Goal: Check status: Check status

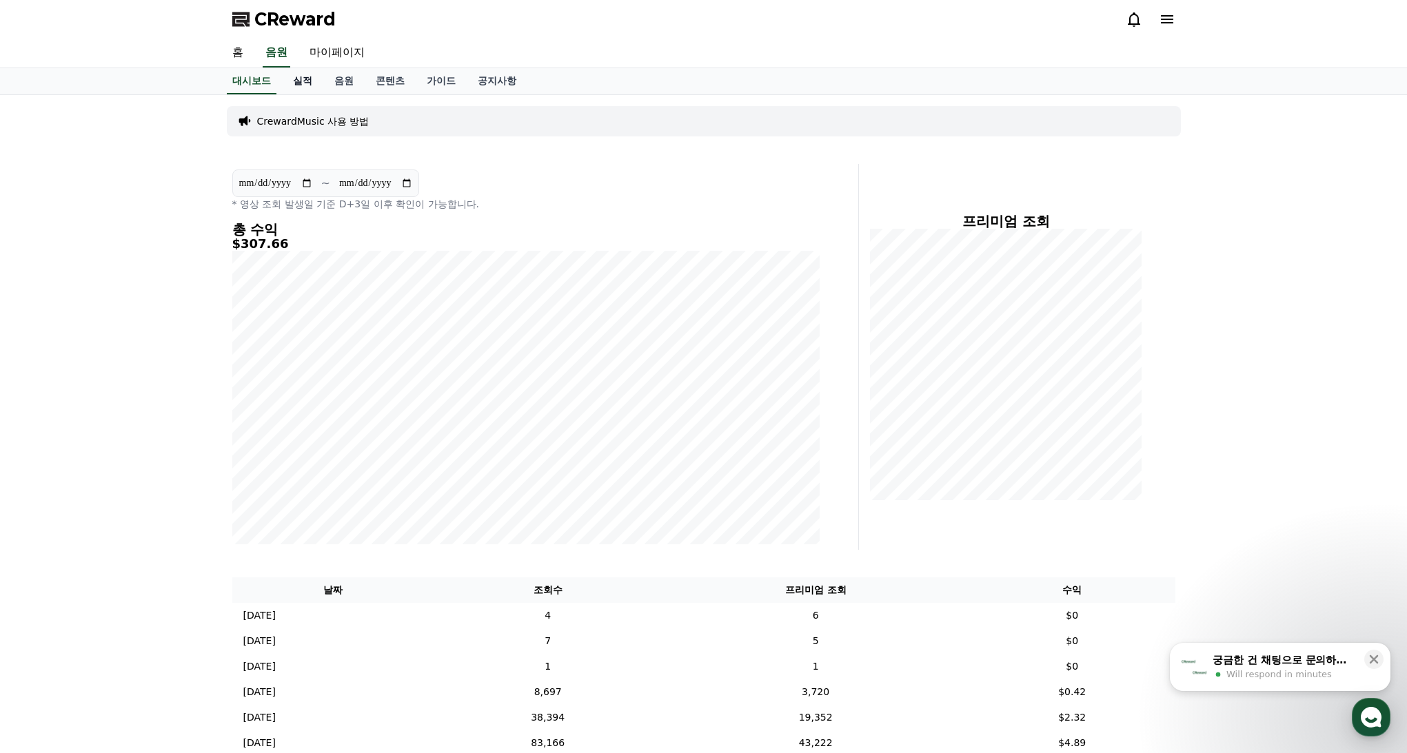
click at [298, 79] on link "실적" at bounding box center [302, 81] width 41 height 26
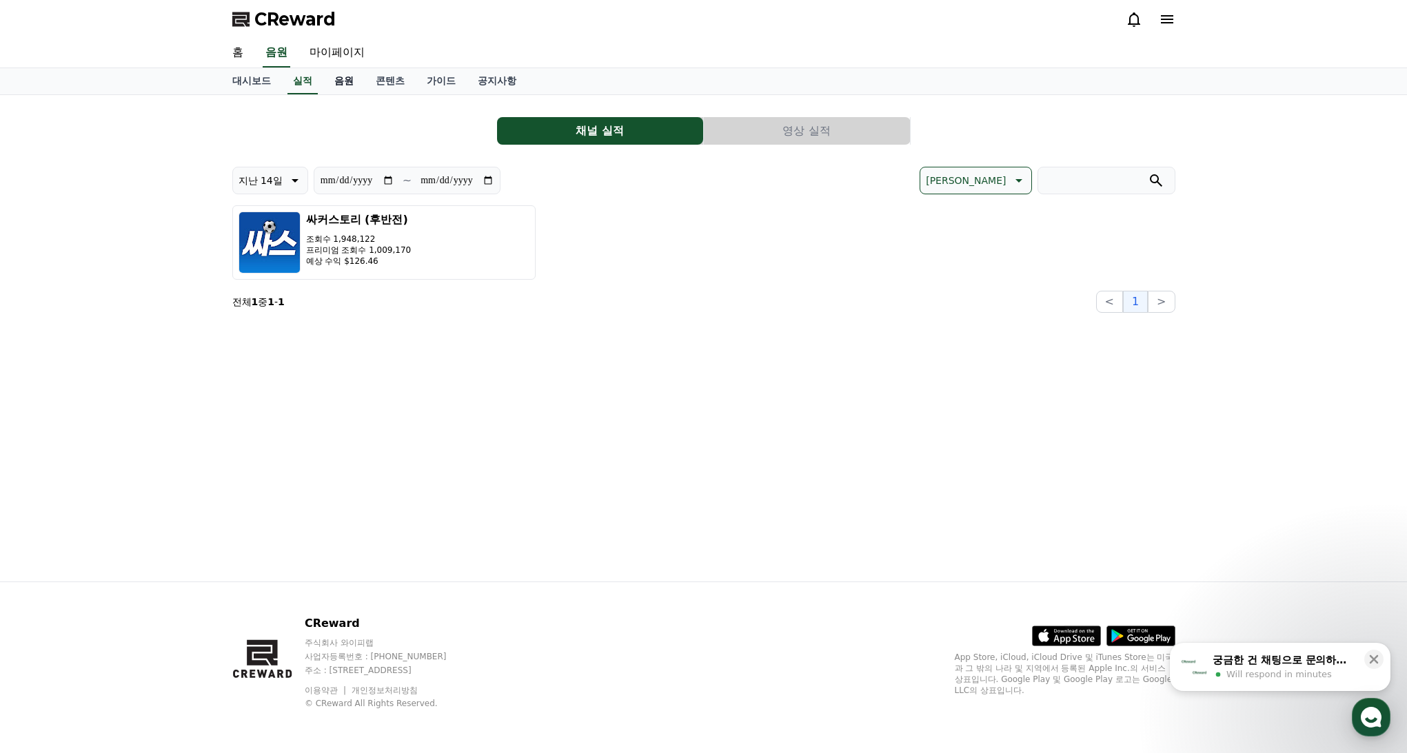
click at [338, 84] on link "음원" at bounding box center [343, 81] width 41 height 26
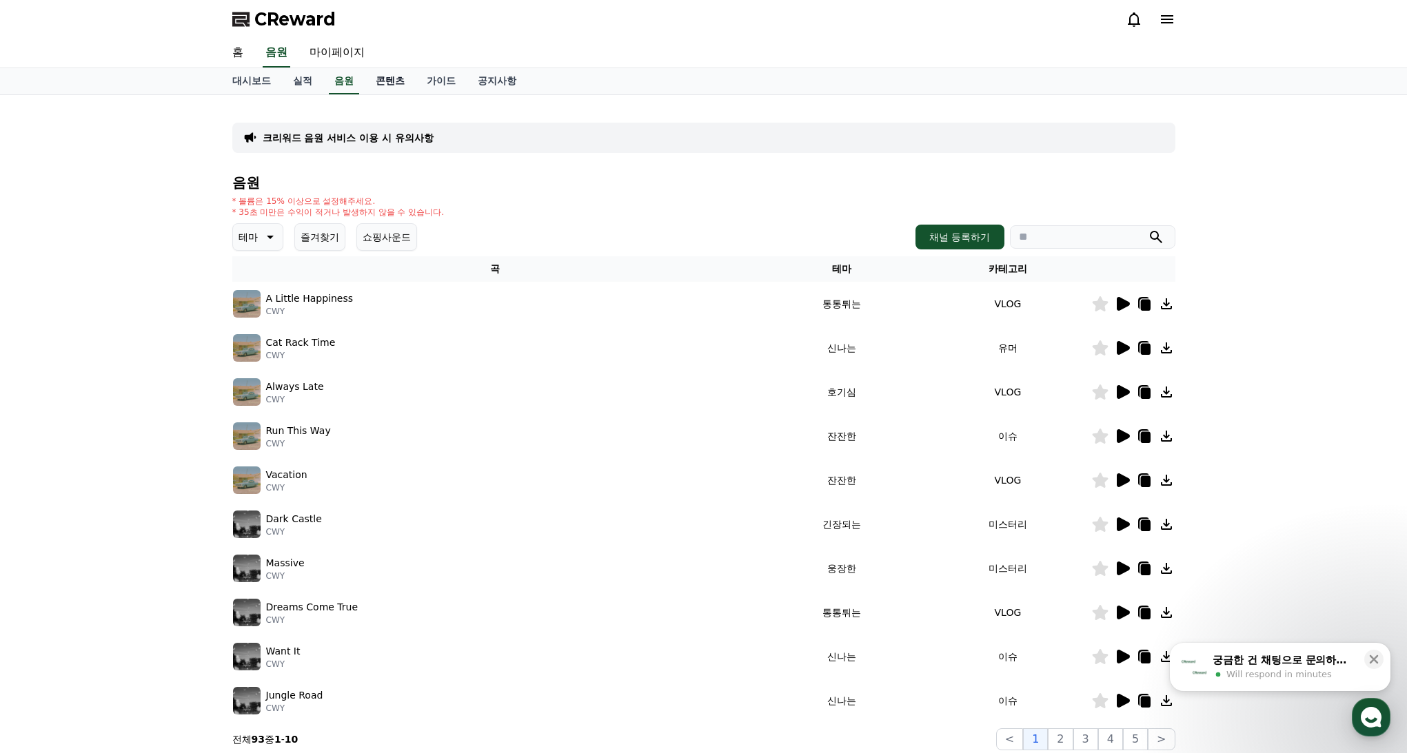
click at [383, 85] on link "콘텐츠" at bounding box center [390, 81] width 51 height 26
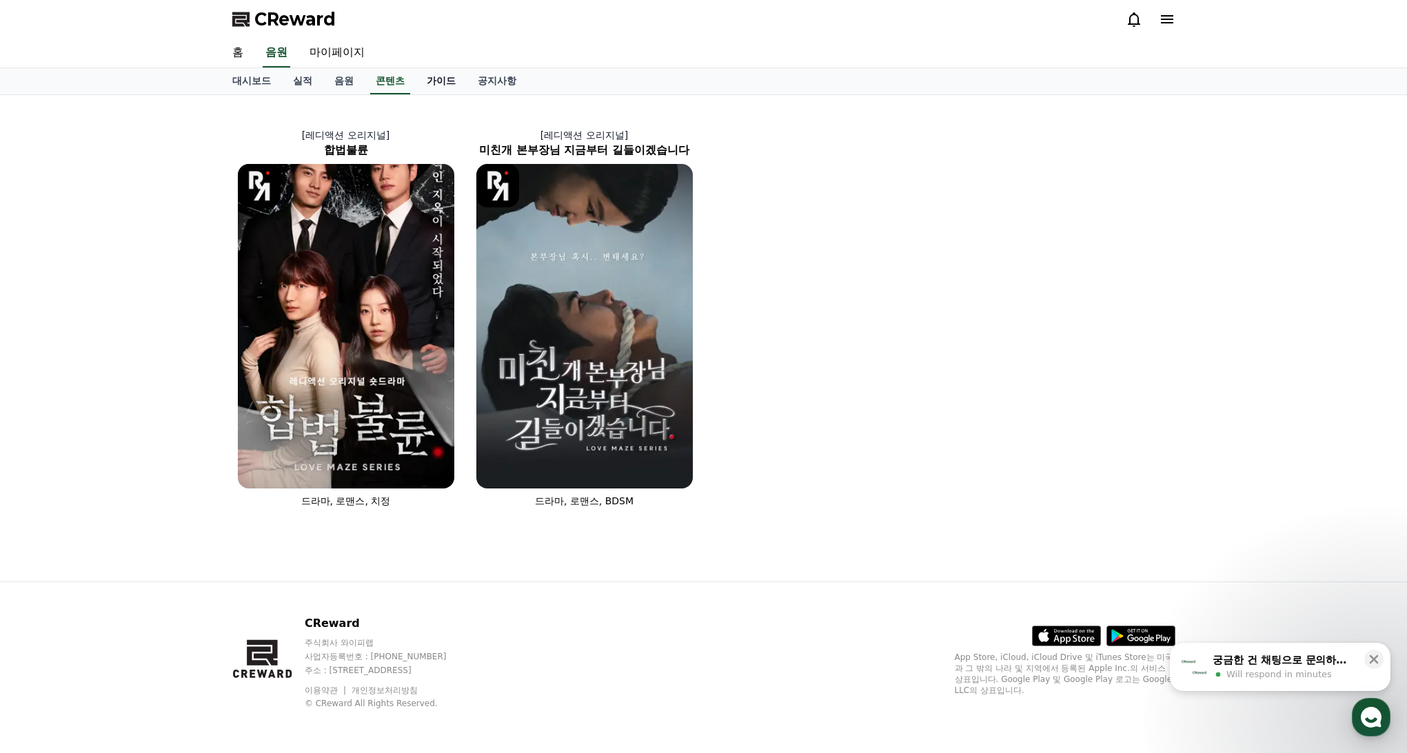
click at [417, 84] on link "가이드" at bounding box center [441, 81] width 51 height 26
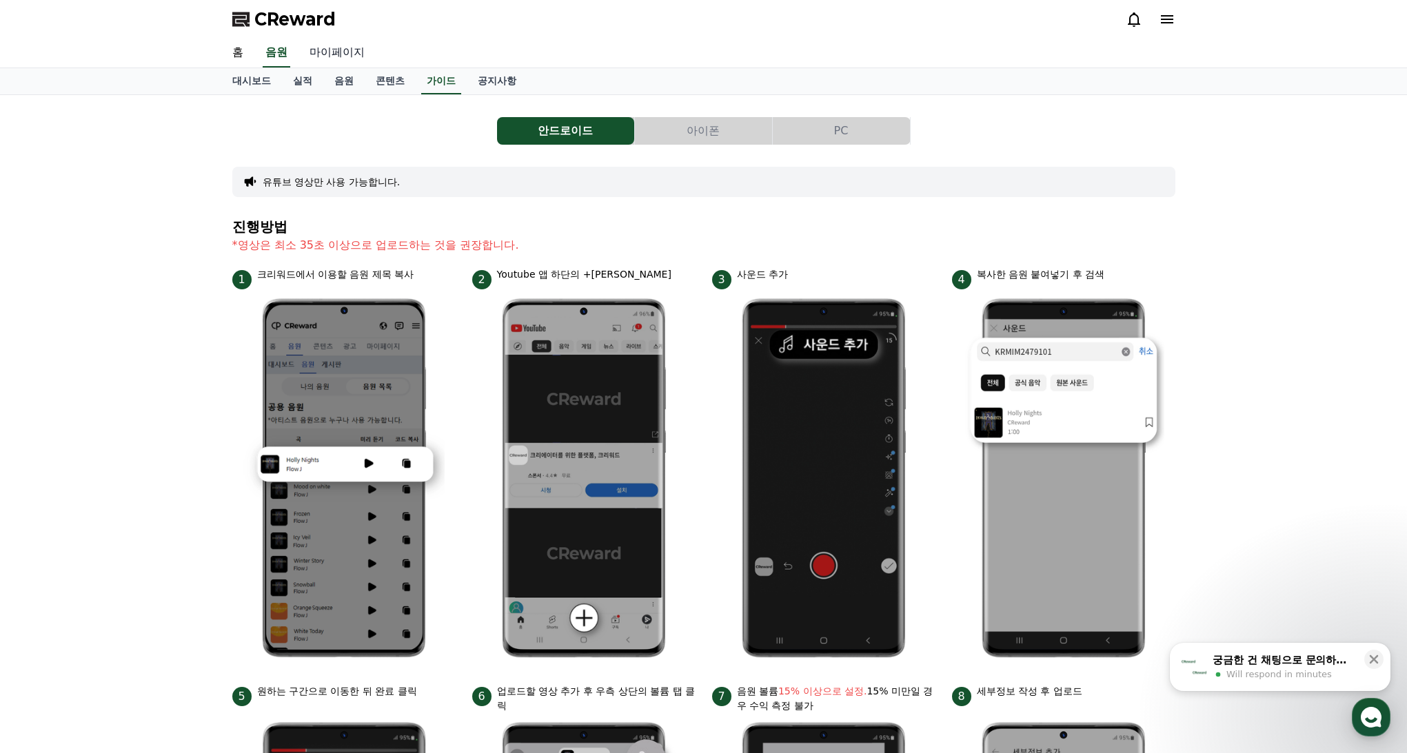
click at [345, 61] on link "마이페이지" at bounding box center [336, 53] width 77 height 29
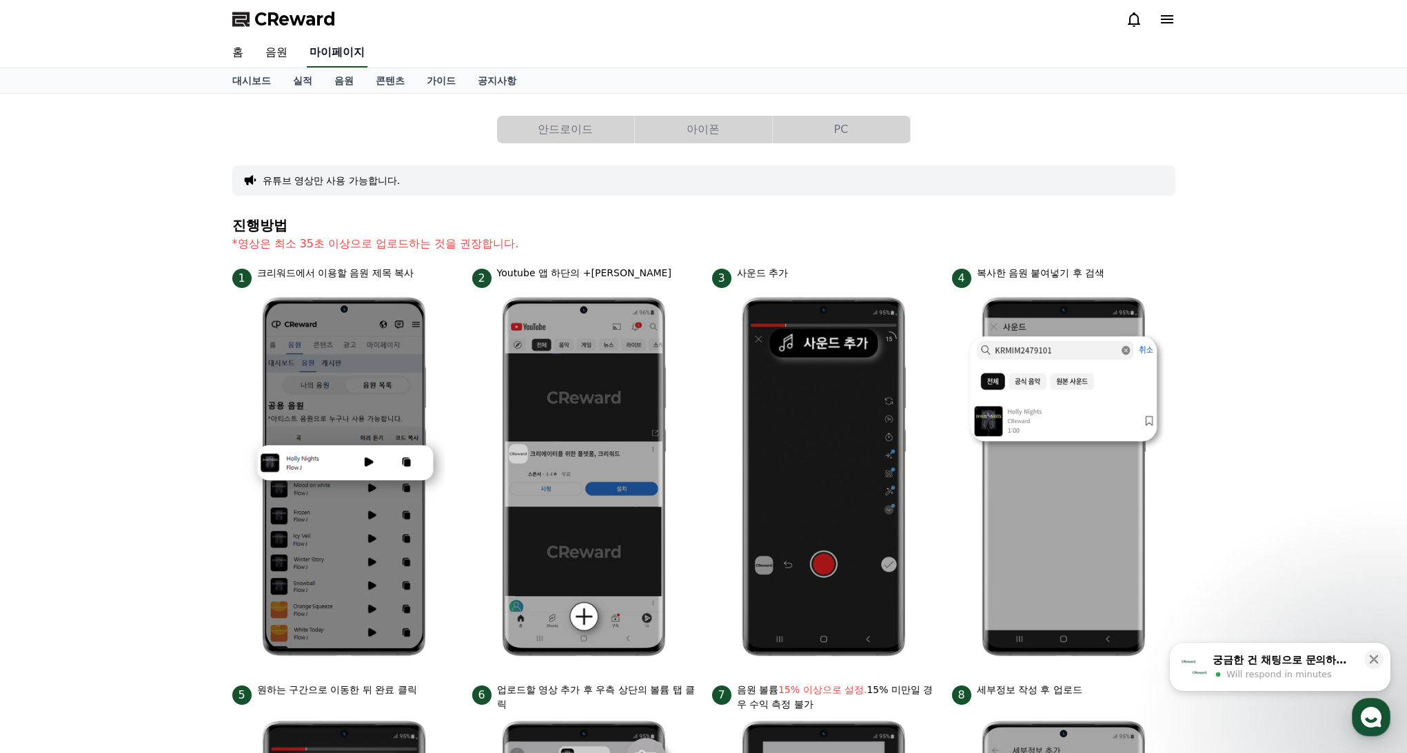
select select "**********"
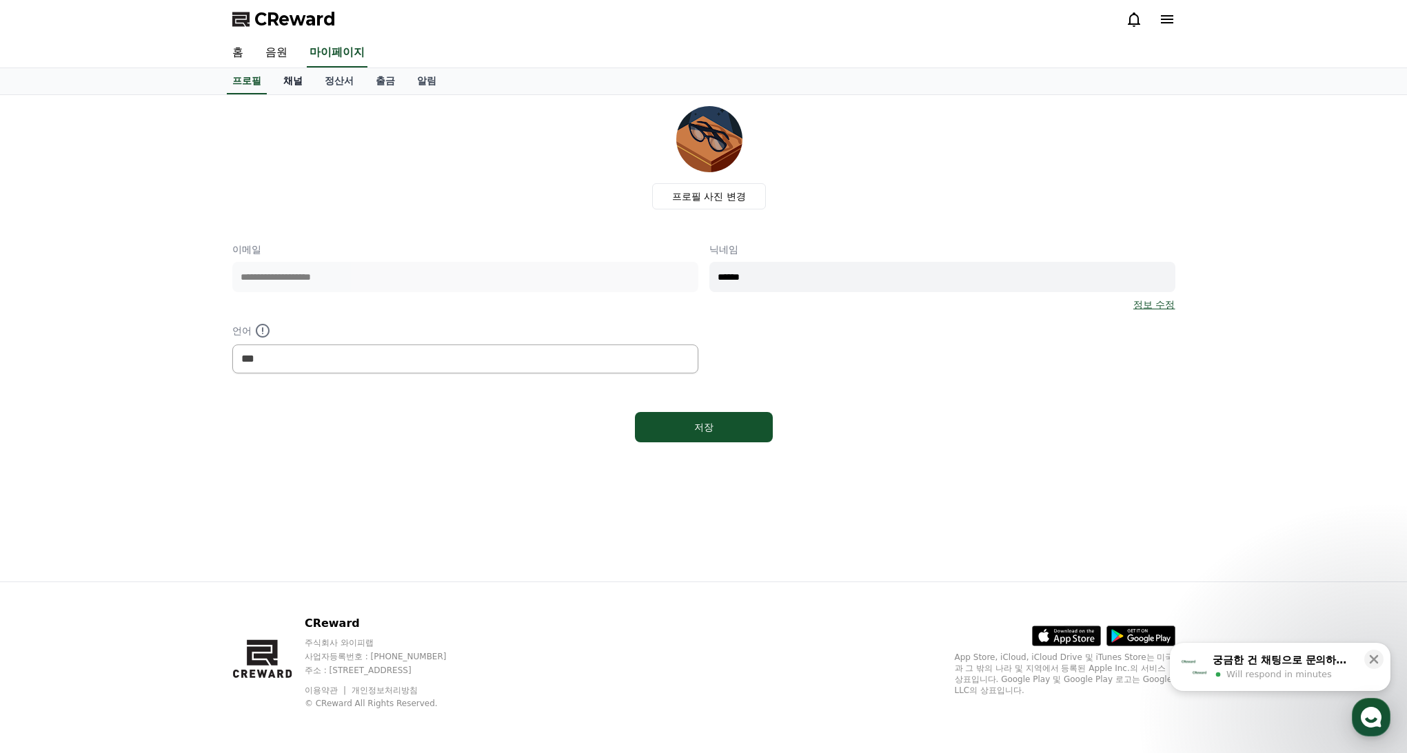
click at [286, 87] on link "채널" at bounding box center [292, 81] width 41 height 26
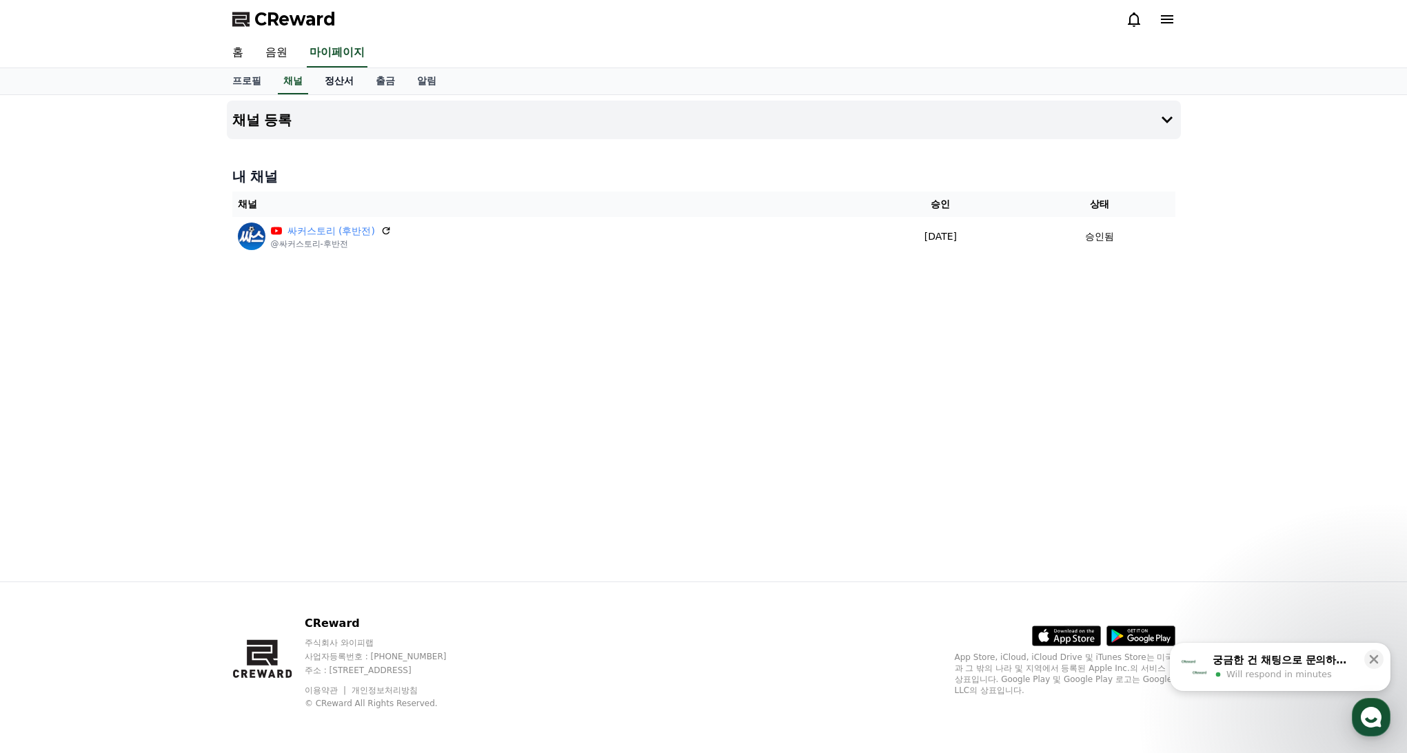
click at [329, 82] on link "정산서" at bounding box center [339, 81] width 51 height 26
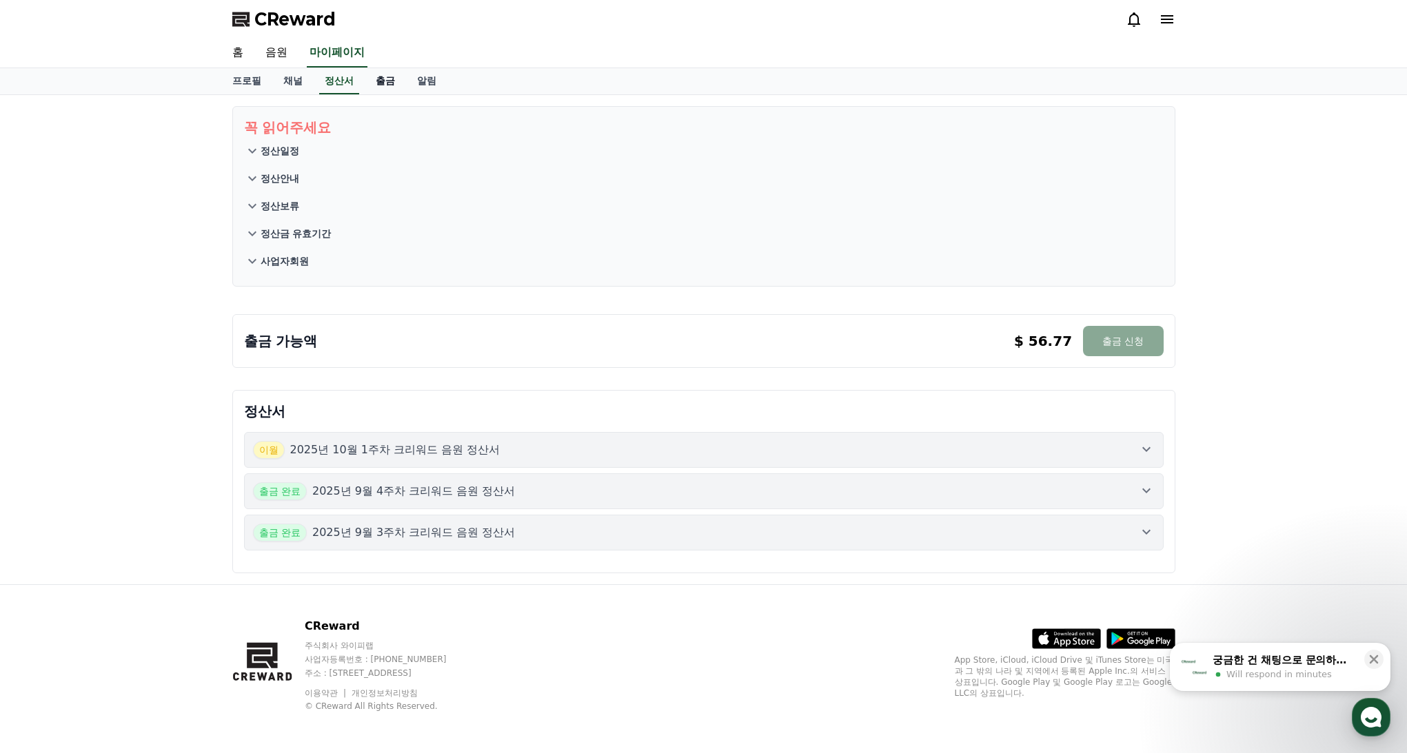
click at [374, 85] on link "출금" at bounding box center [385, 81] width 41 height 26
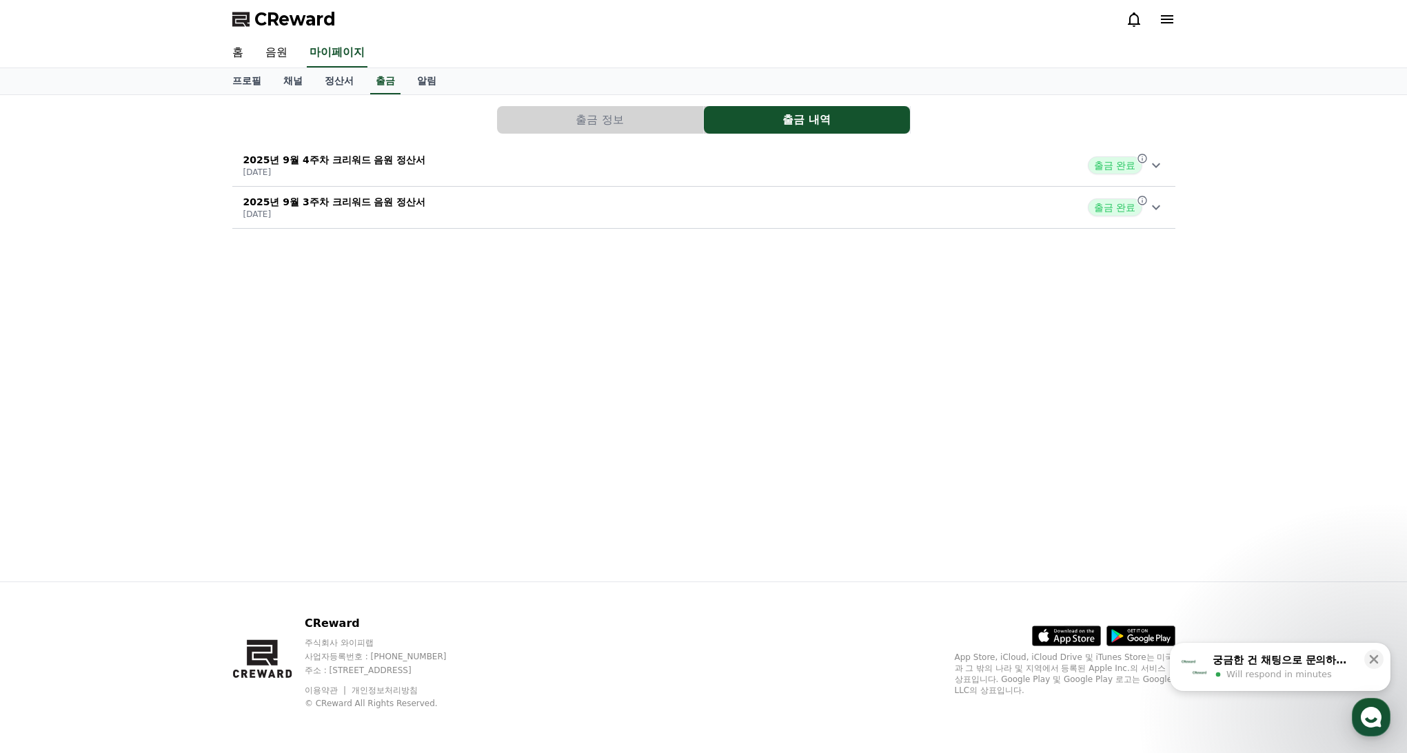
click at [578, 102] on div "출금 정보 출금 내역 2025년 9월 4주차 크리워드 음원 정산서 [DATE] 출금 완료 2025년 9월 3주차 크리워드 음원 정산서 [DAT…" at bounding box center [704, 168] width 954 height 134
click at [580, 113] on button "출금 정보" at bounding box center [600, 120] width 206 height 28
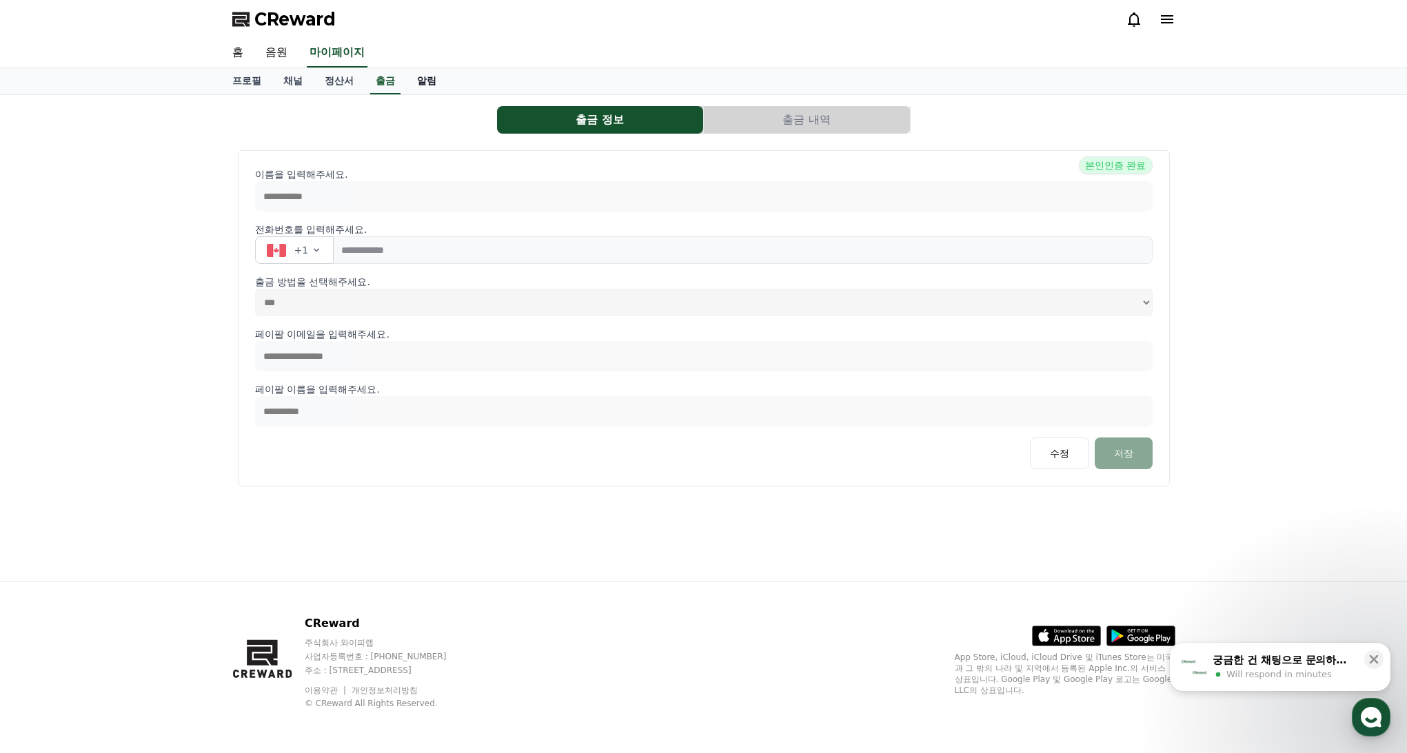
click at [413, 82] on link "알림" at bounding box center [426, 81] width 41 height 26
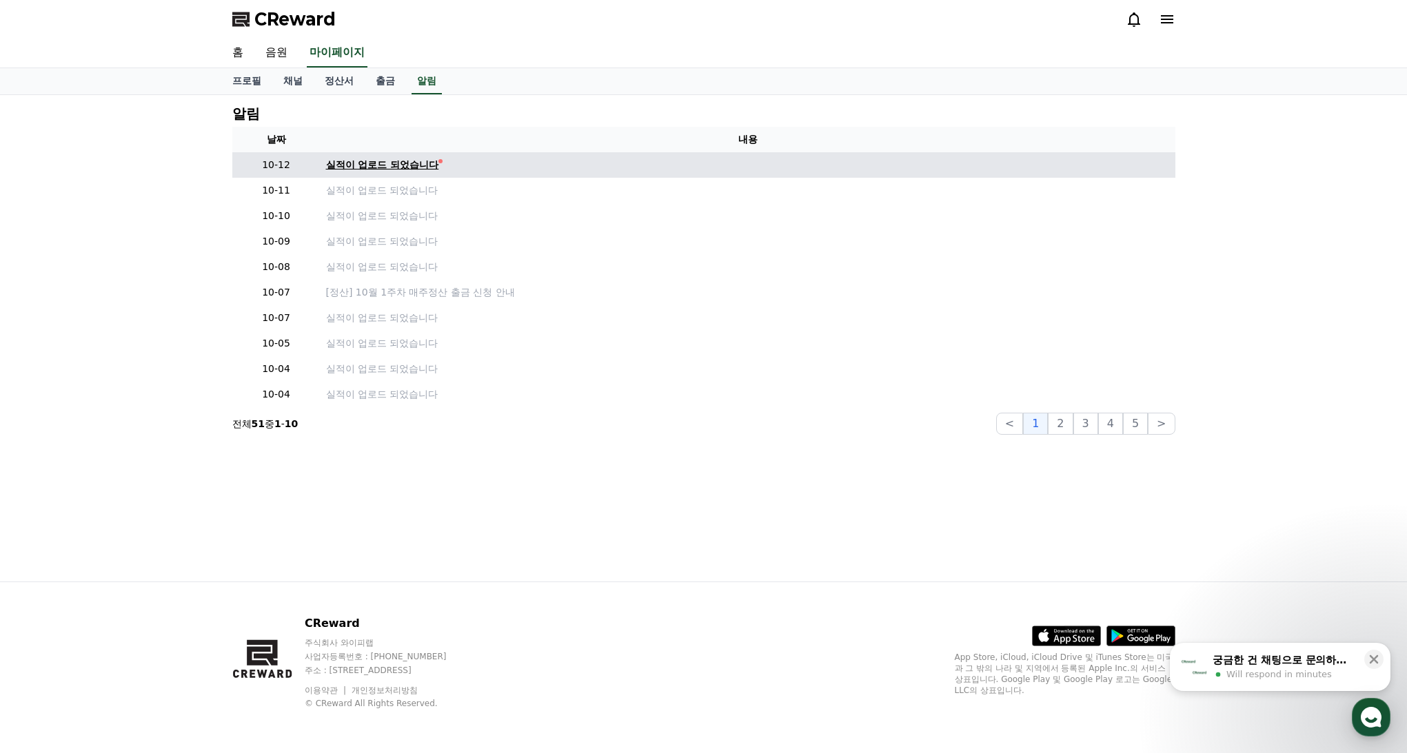
click at [382, 163] on div "실적이 업로드 되었습니다" at bounding box center [382, 165] width 113 height 14
